Goal: Navigation & Orientation: Find specific page/section

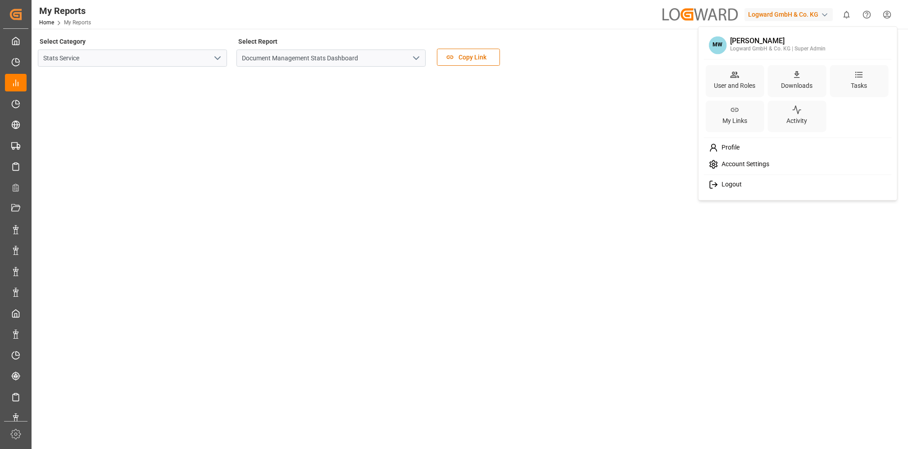
click at [884, 15] on html "Created by potrace 1.15, written by [PERSON_NAME] [DATE]-[DATE] Created by potr…" at bounding box center [454, 224] width 908 height 449
click at [785, 120] on div "Activity" at bounding box center [797, 121] width 24 height 13
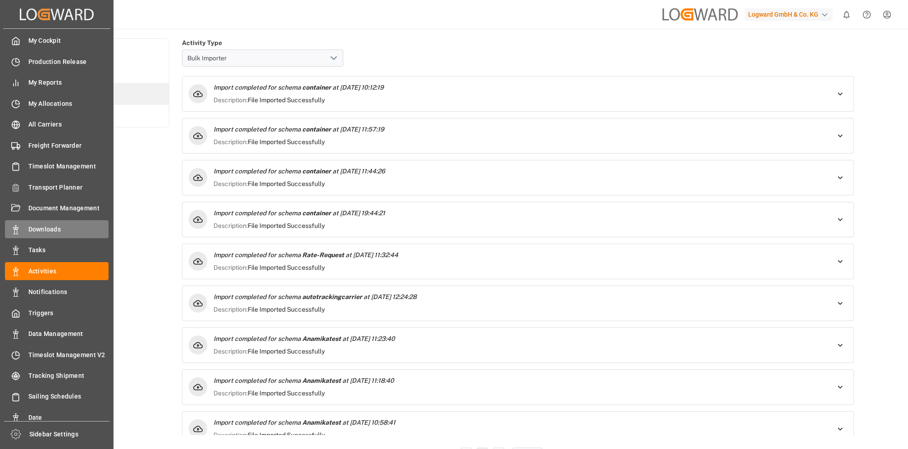
click at [48, 230] on span "Downloads" at bounding box center [68, 229] width 81 height 9
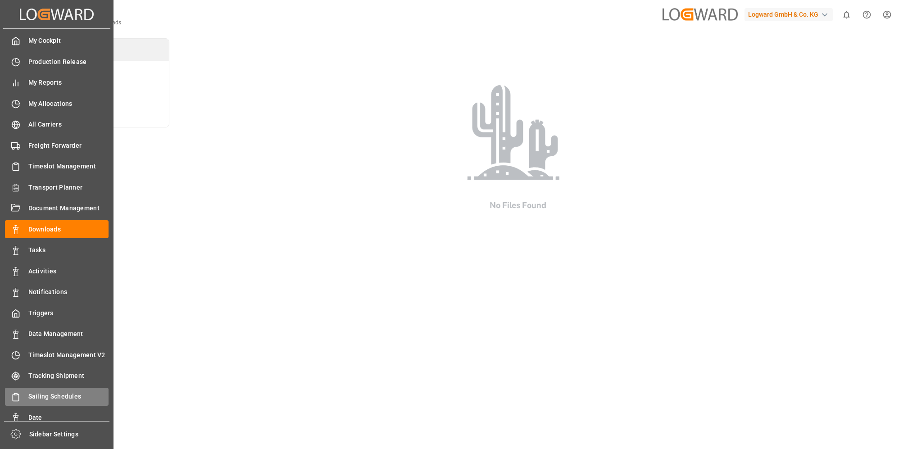
click at [58, 399] on span "Sailing Schedules" at bounding box center [68, 396] width 81 height 9
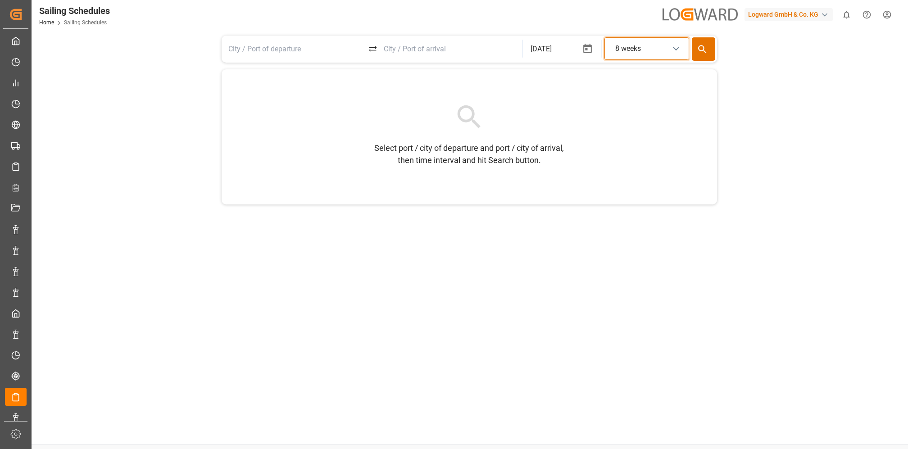
click at [646, 50] on div "8 weeks" at bounding box center [647, 49] width 82 height 22
click at [44, 23] on link "Home" at bounding box center [46, 22] width 15 height 6
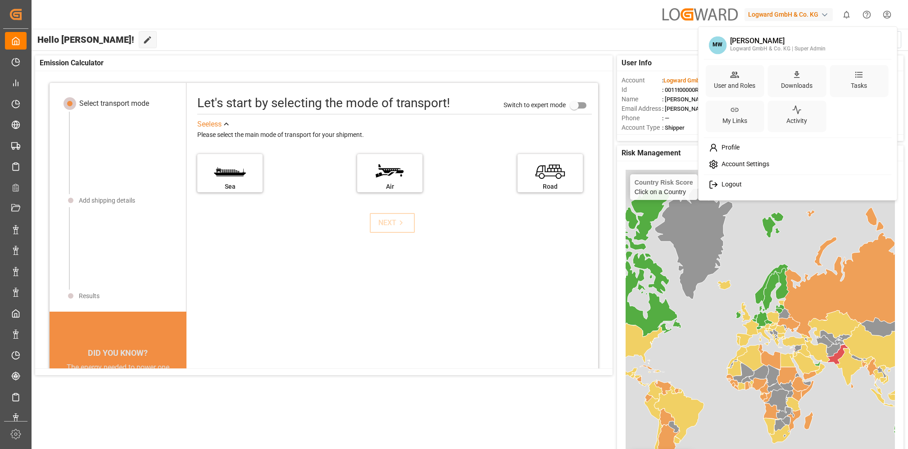
click at [884, 16] on html "Created by potrace 1.15, written by [PERSON_NAME] [DATE]-[DATE] Created by potr…" at bounding box center [454, 224] width 908 height 449
click at [724, 186] on span "Logout" at bounding box center [730, 185] width 24 height 8
